Goal: Task Accomplishment & Management: Complete application form

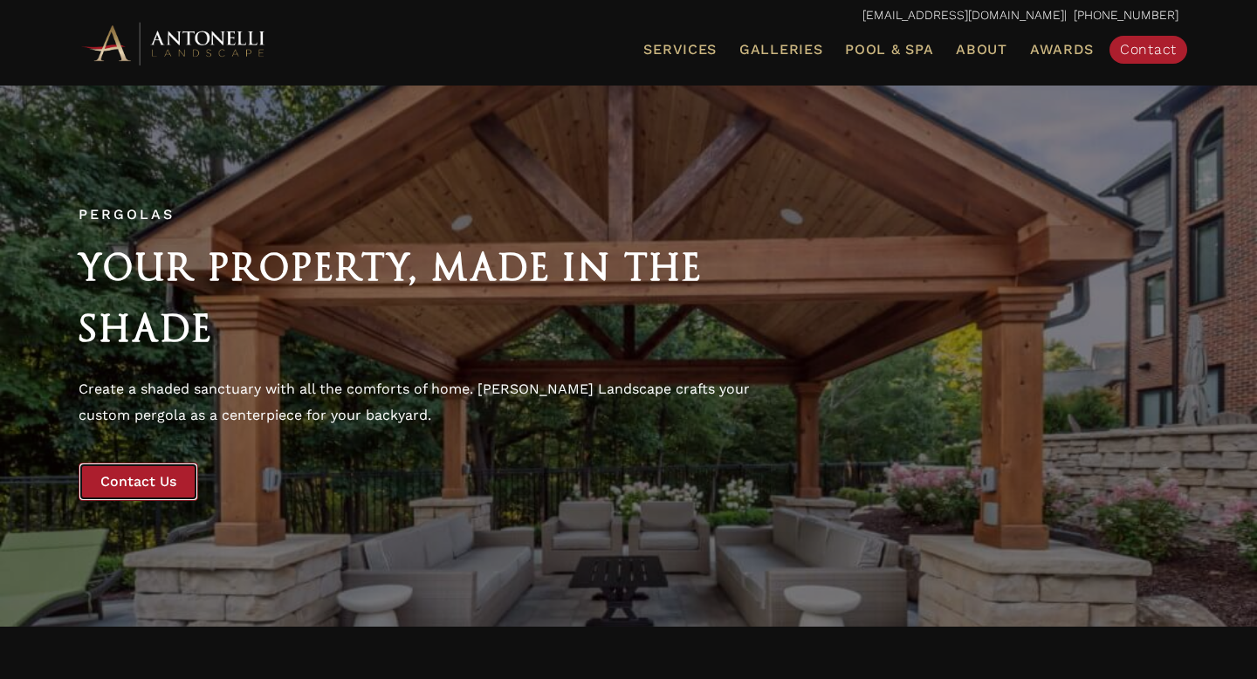
click at [161, 481] on span "Contact Us" at bounding box center [138, 481] width 76 height 17
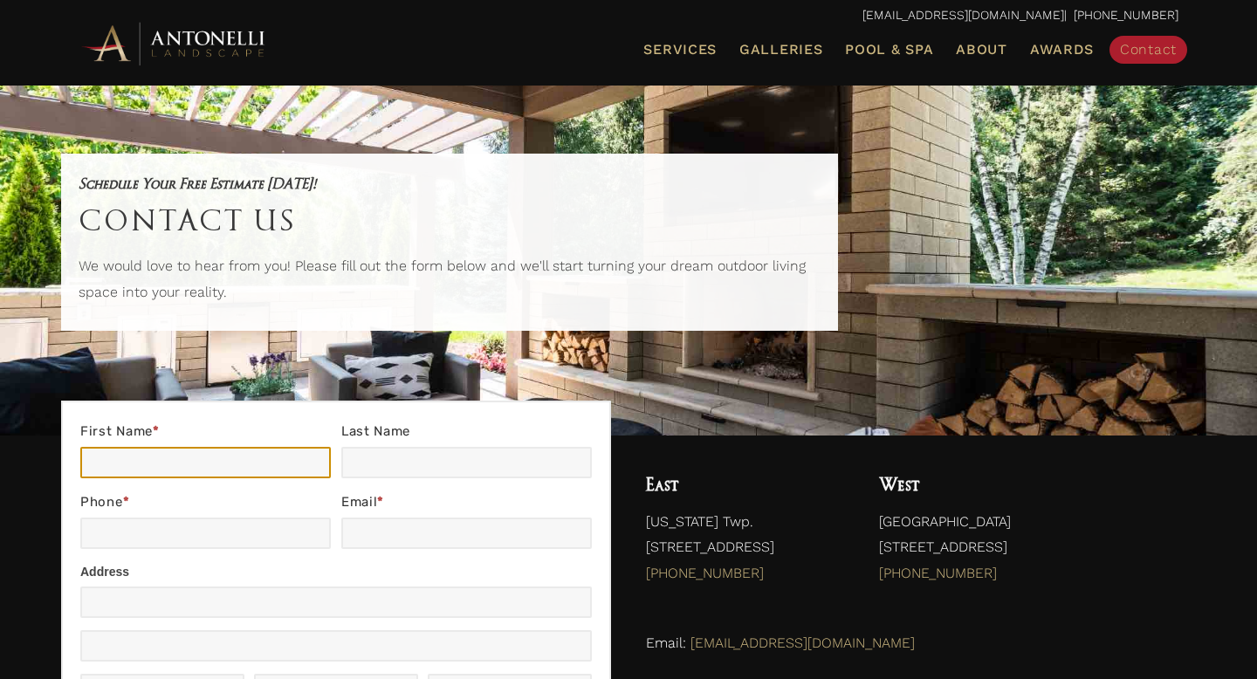
click at [131, 467] on input "First Name *" at bounding box center [205, 462] width 251 height 31
type input "[PERSON_NAME]"
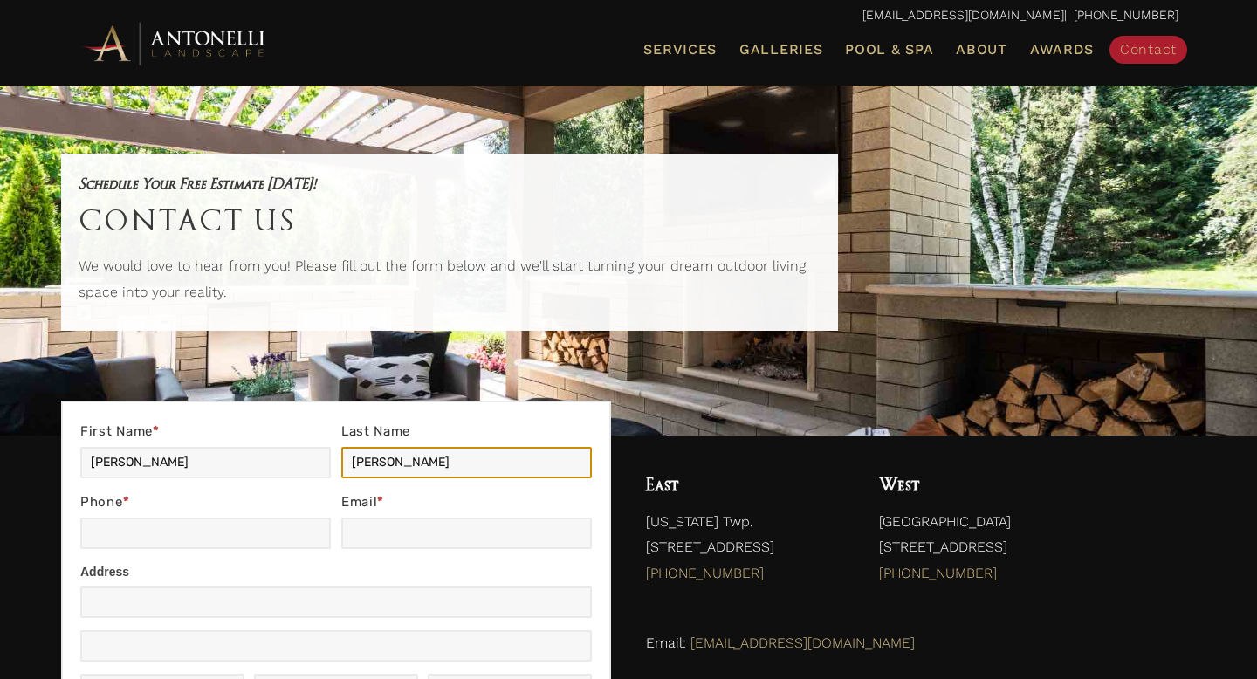
type input "[PERSON_NAME]"
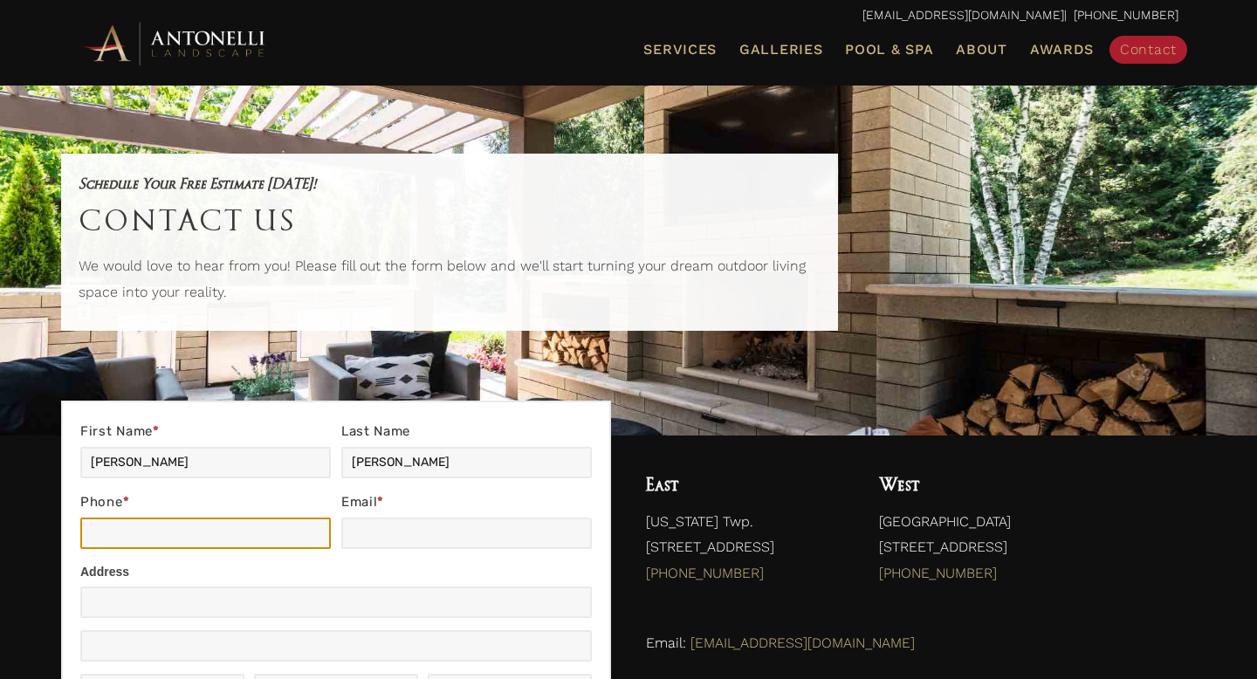
click at [116, 538] on input "Phone *" at bounding box center [205, 533] width 251 height 31
type input "8109195973"
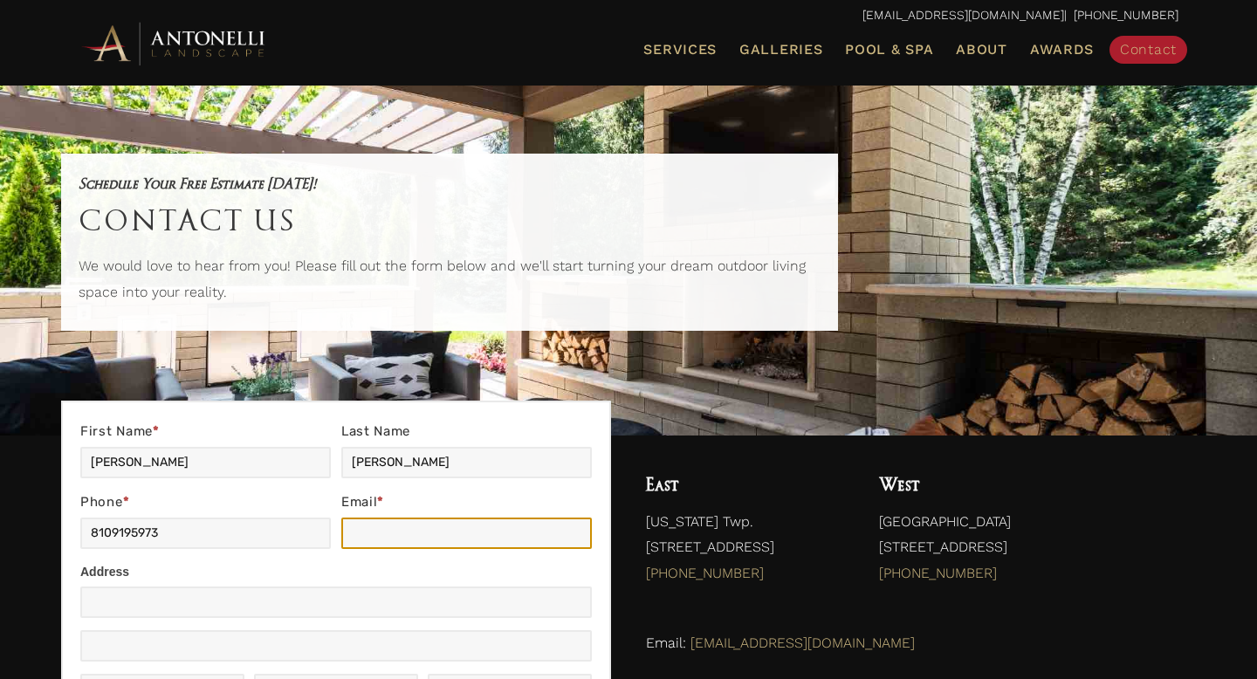
click at [363, 538] on input "Email *" at bounding box center [466, 533] width 251 height 31
type input "spencerdenn@yahoo.com"
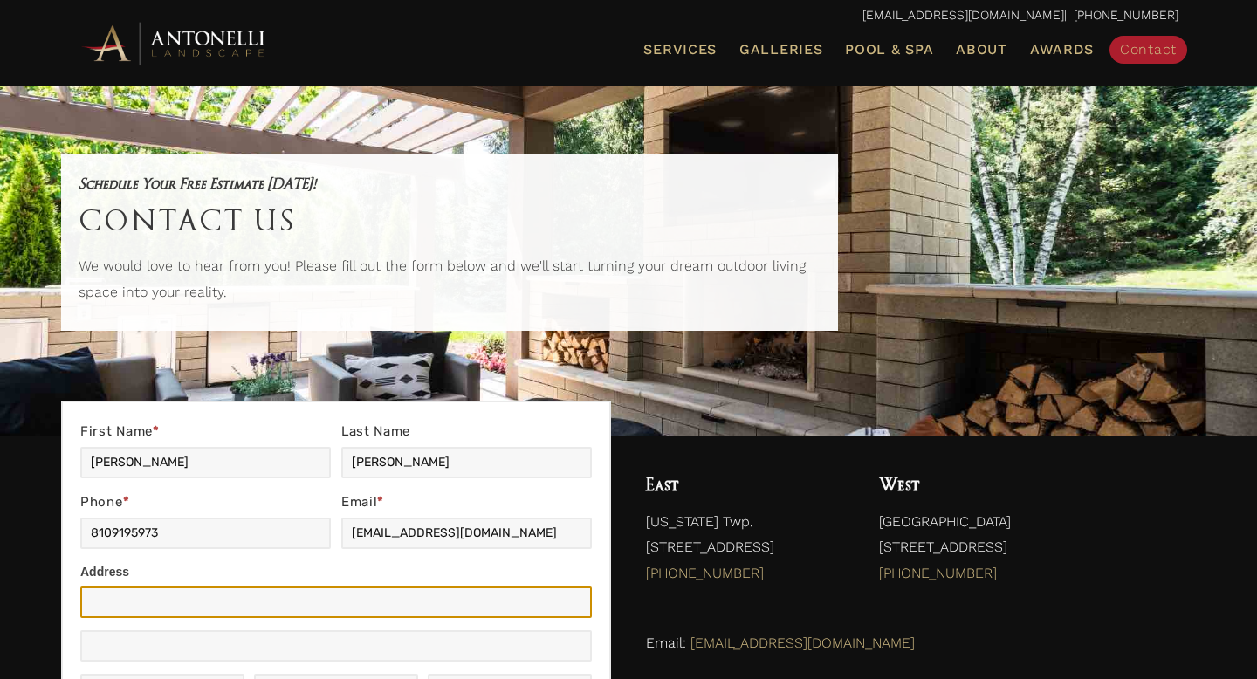
click at [316, 606] on input "Address" at bounding box center [336, 602] width 512 height 31
type input "391 Elmhill Road"
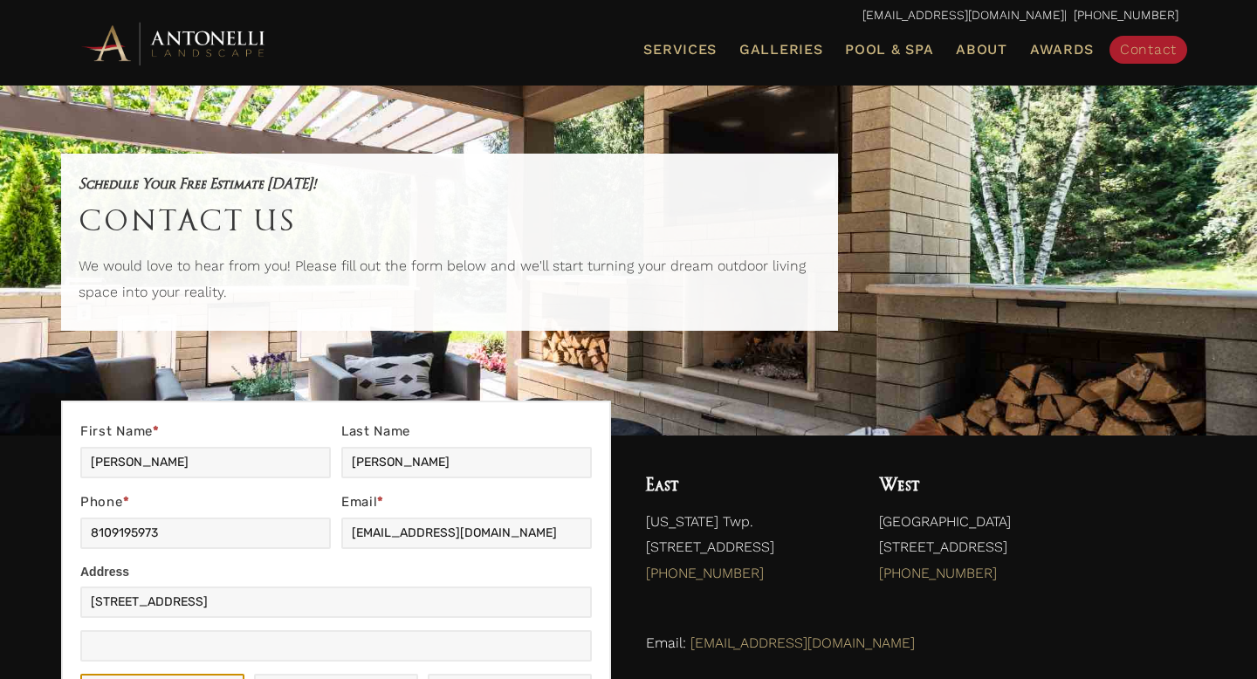
type input "Rochester Hills"
type input "MI"
type input "48306"
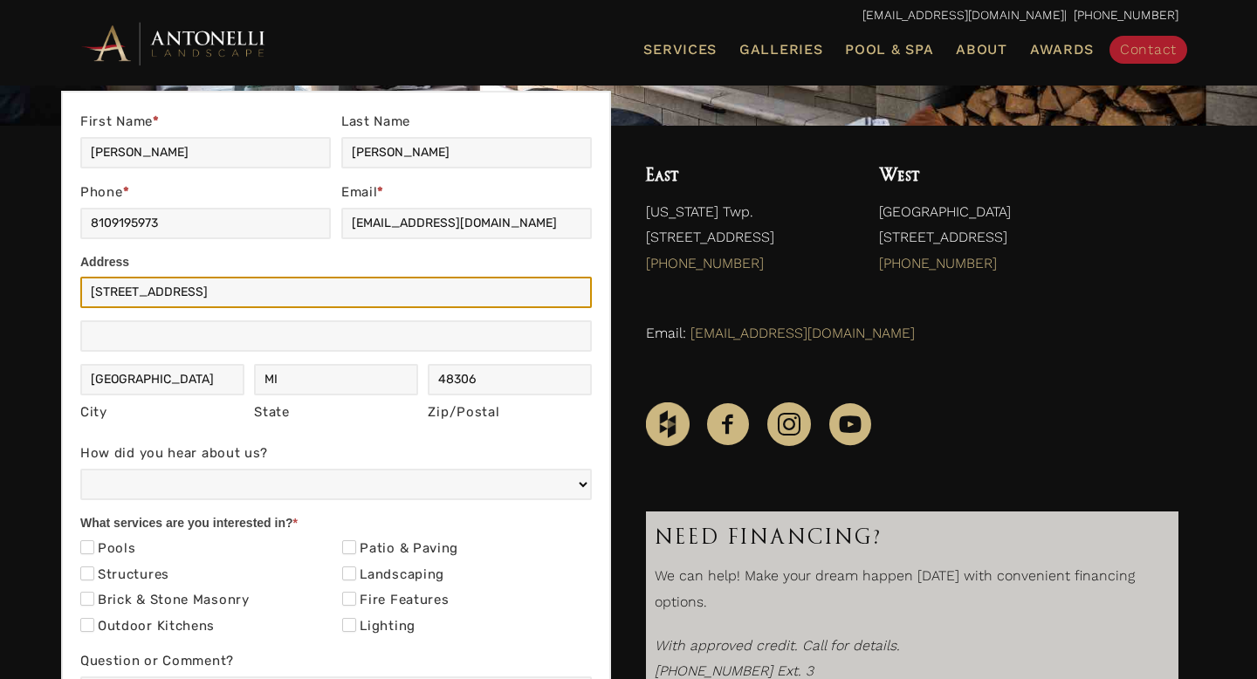
scroll to position [312, 0]
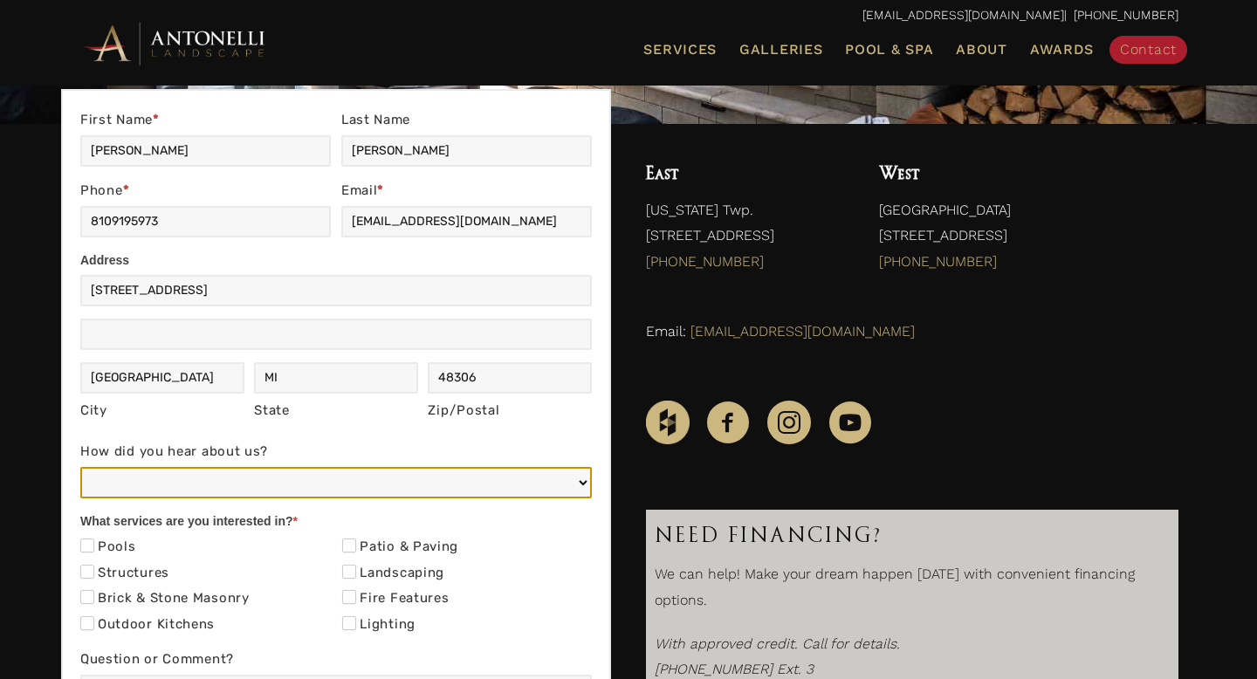
click at [238, 485] on select "Web/Google Search Social Media (e.g. Facebook, Instagram, LinkedIn) Referral (F…" at bounding box center [336, 482] width 512 height 31
select select "Web/Google Search"
click at [80, 467] on select "Web/Google Search Social Media (e.g. Facebook, Instagram, LinkedIn) Referral (F…" at bounding box center [336, 482] width 512 height 31
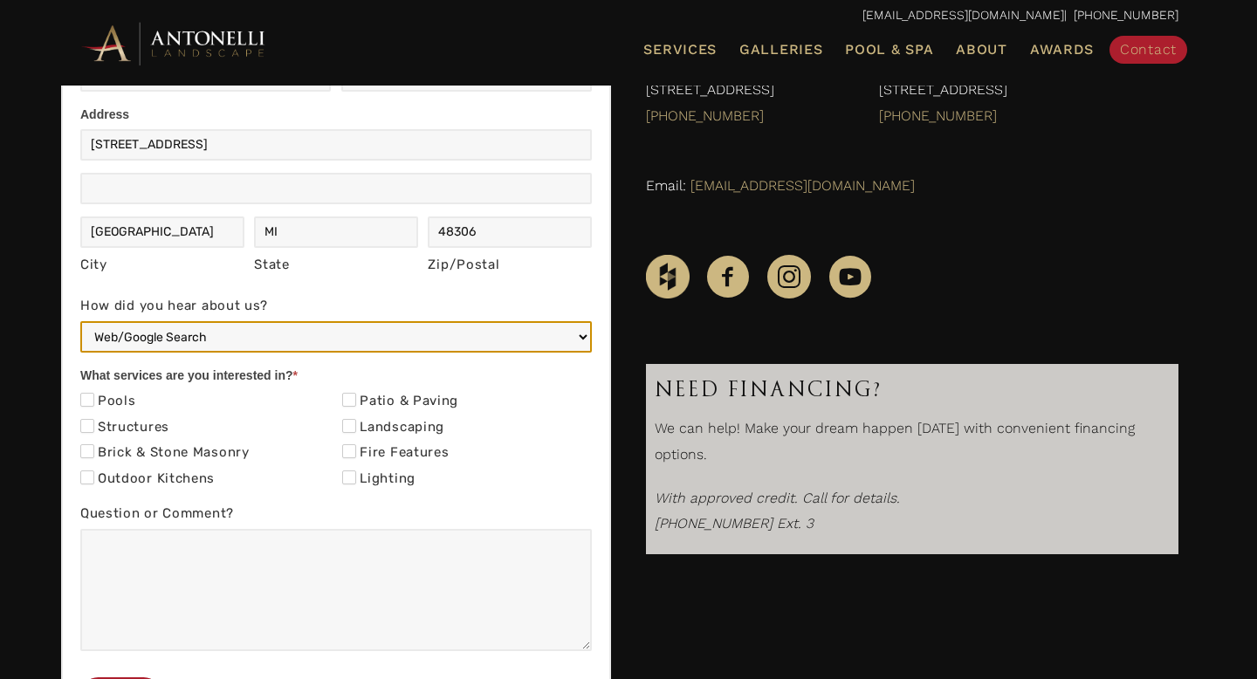
scroll to position [462, 0]
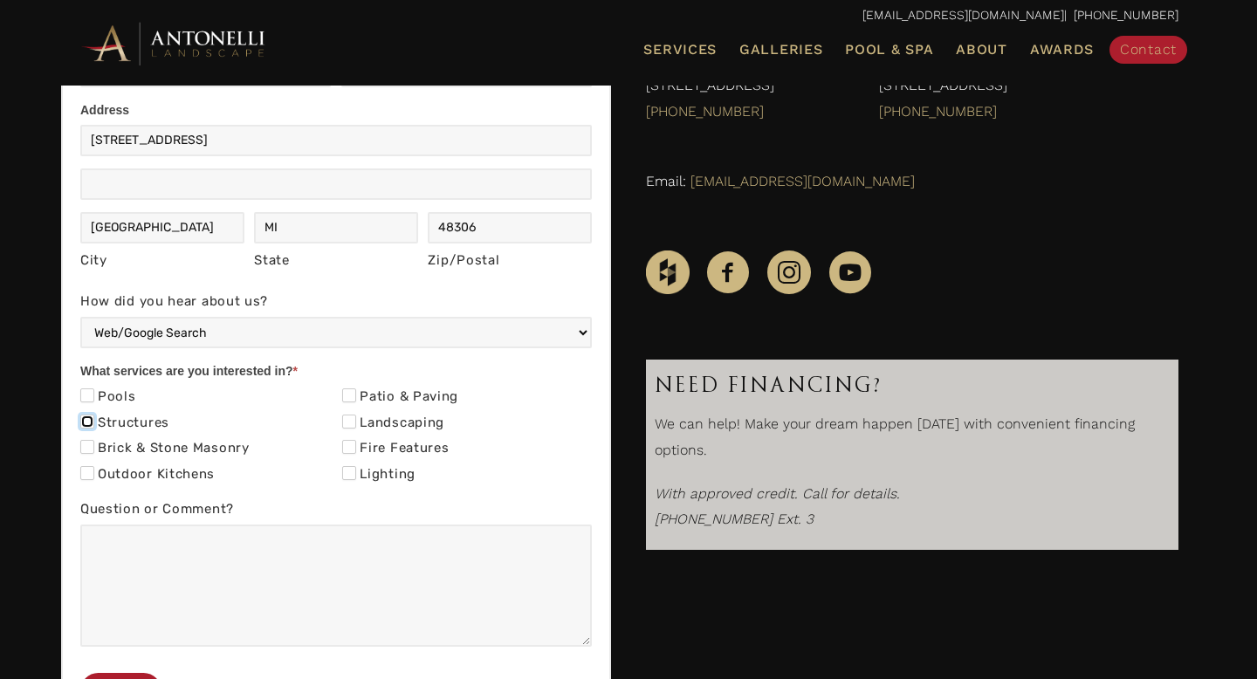
click at [83, 424] on input "Structures" at bounding box center [87, 422] width 14 height 14
checkbox input "true"
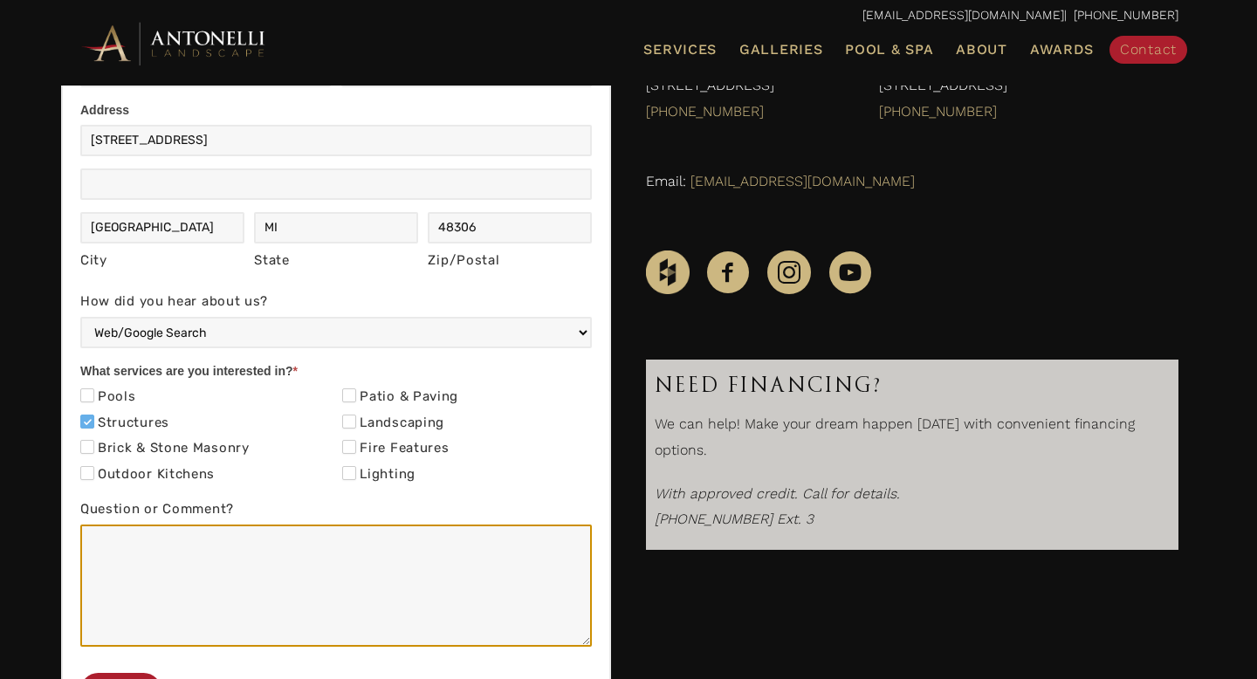
click at [121, 542] on textarea "Question or Comment?" at bounding box center [336, 586] width 512 height 122
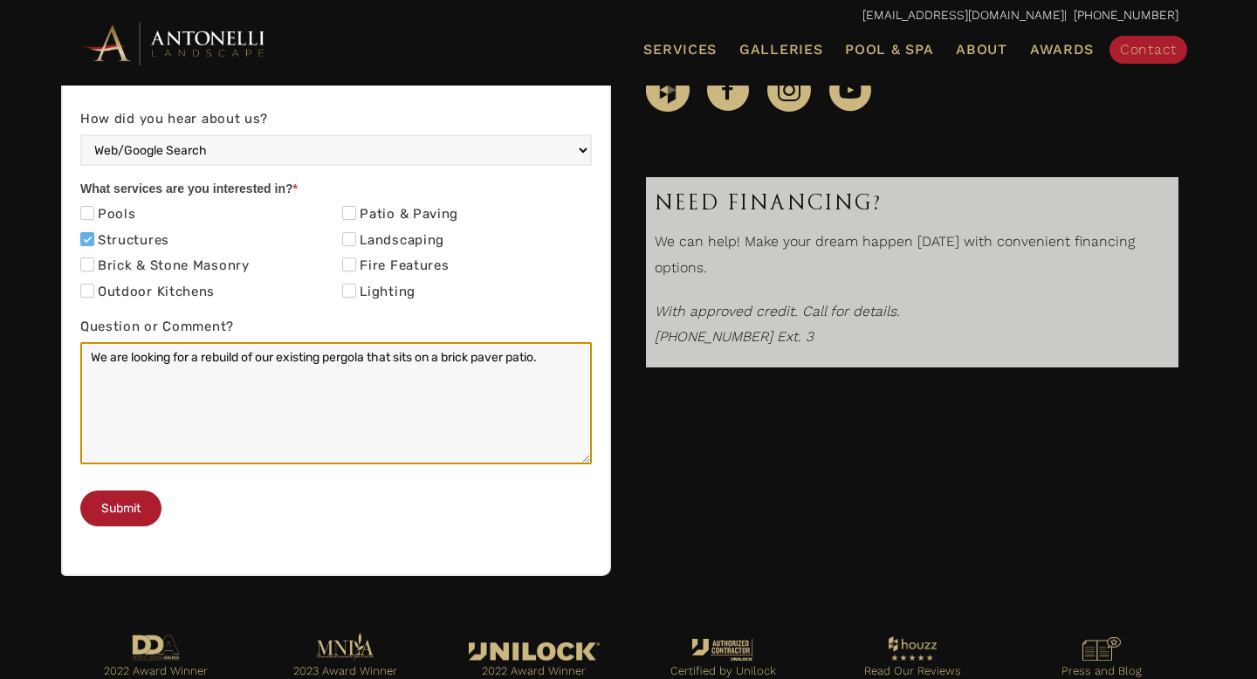
scroll to position [651, 0]
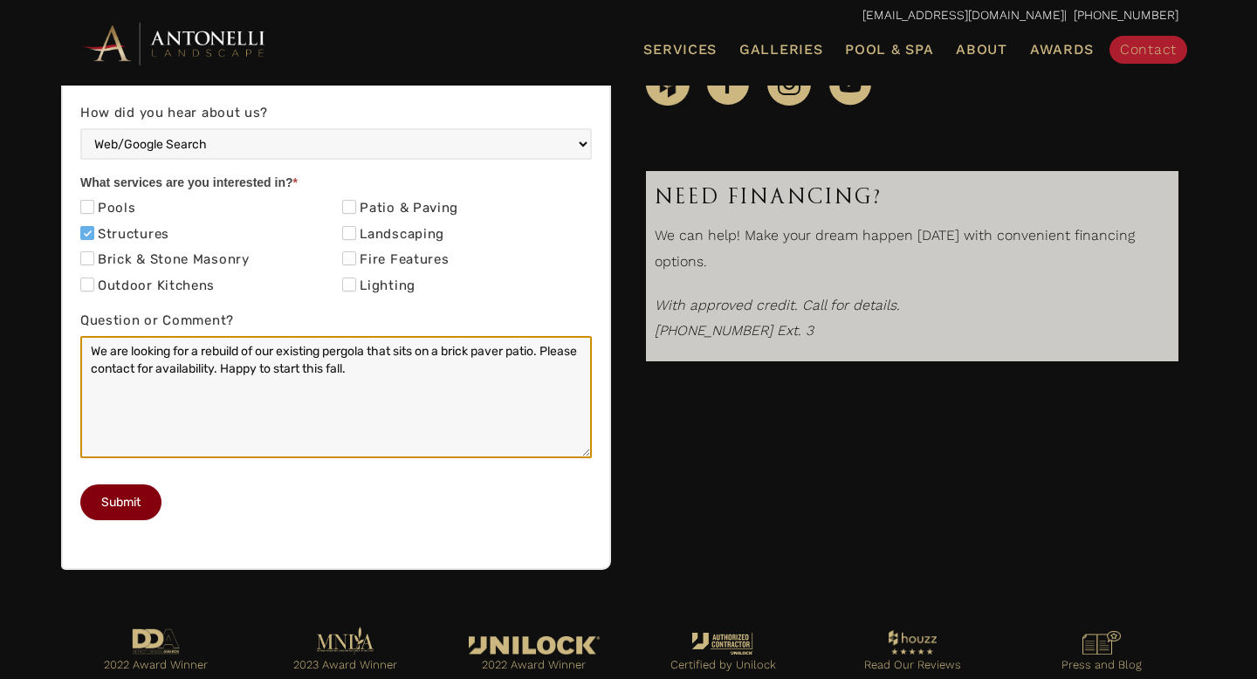
type textarea "We are looking for a rebuild of our existing pergola that sits on a brick paver…"
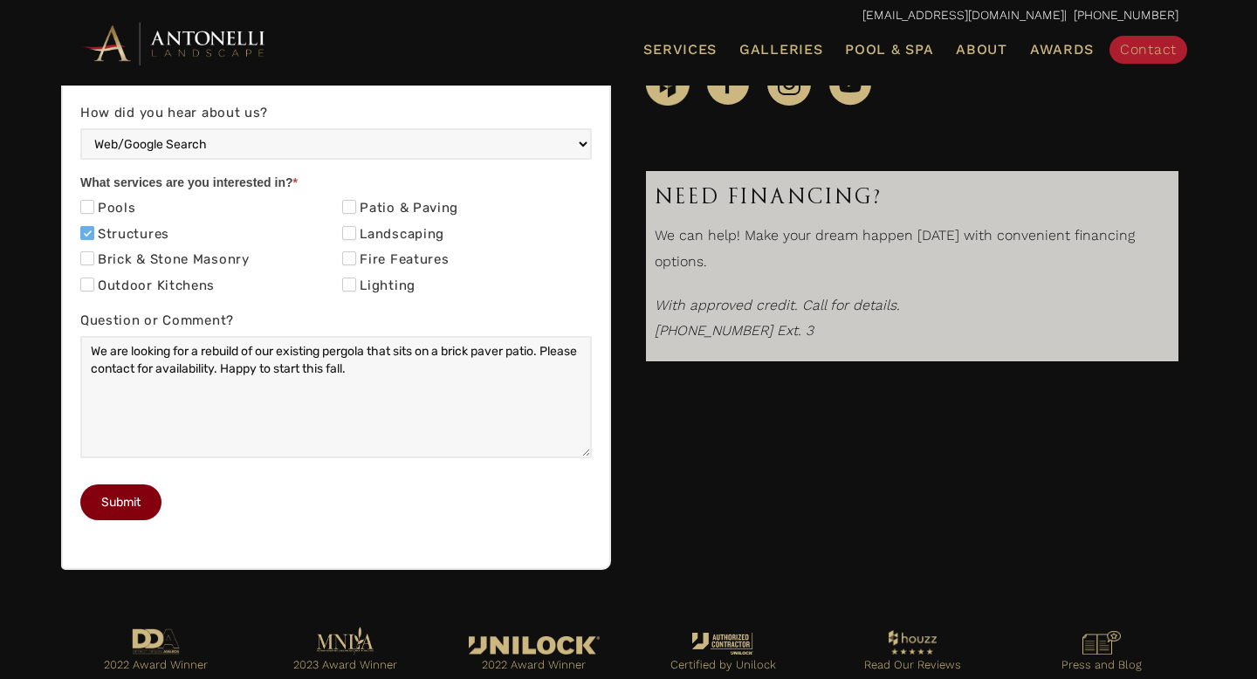
click at [140, 520] on button "Submit" at bounding box center [120, 503] width 81 height 36
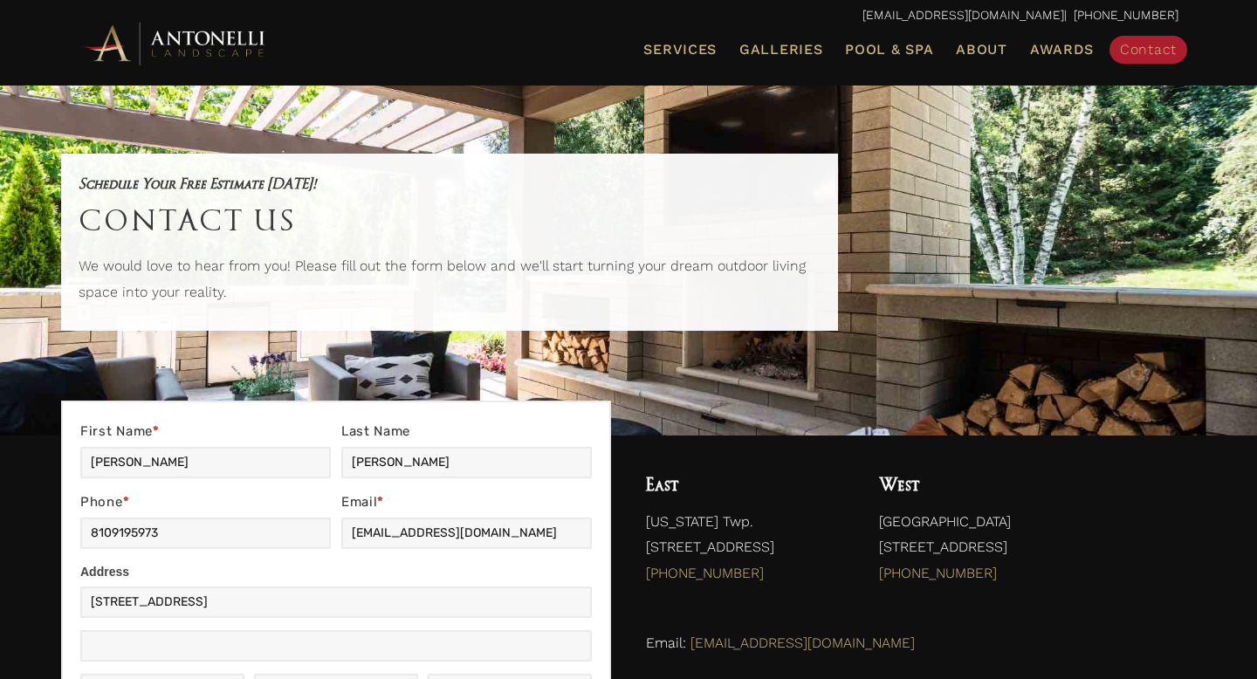
select select "Web/Google Search"
